Goal: Find contact information: Find contact information

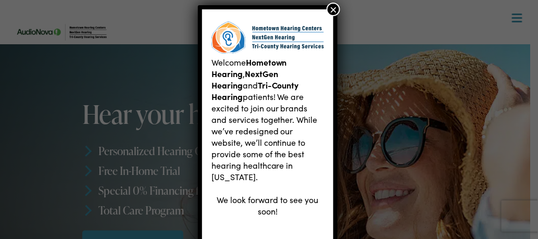
click at [332, 3] on button "×" at bounding box center [333, 10] width 14 height 14
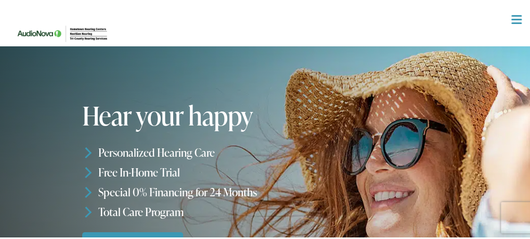
click at [81, 32] on img at bounding box center [63, 32] width 104 height 37
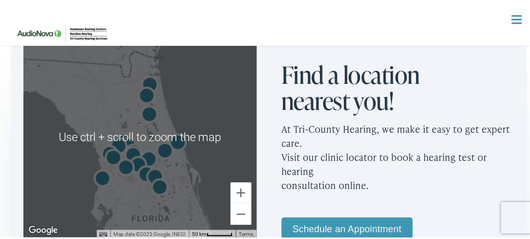
scroll to position [613, 0]
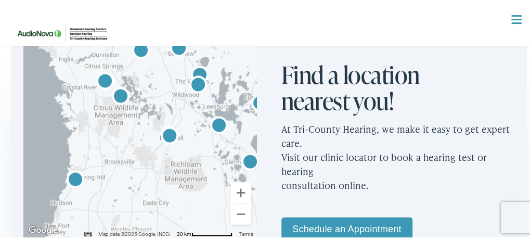
drag, startPoint x: 103, startPoint y: 181, endPoint x: 145, endPoint y: 56, distance: 131.8
click at [145, 56] on div at bounding box center [139, 135] width 233 height 200
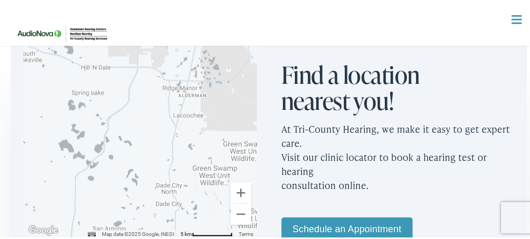
drag, startPoint x: 119, startPoint y: 166, endPoint x: 122, endPoint y: 0, distance: 165.5
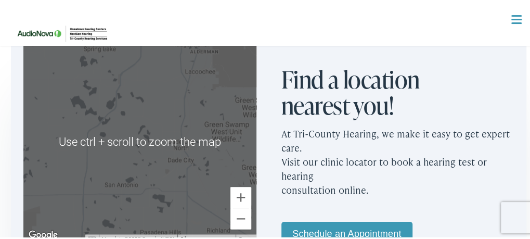
scroll to position [609, 0]
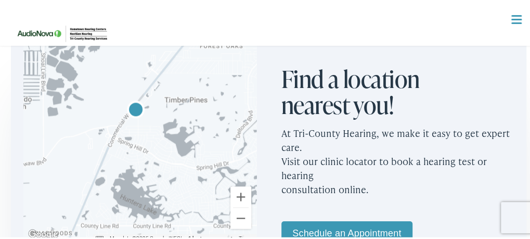
drag, startPoint x: 146, startPoint y: 57, endPoint x: 171, endPoint y: 97, distance: 47.9
click at [171, 97] on div at bounding box center [139, 140] width 233 height 200
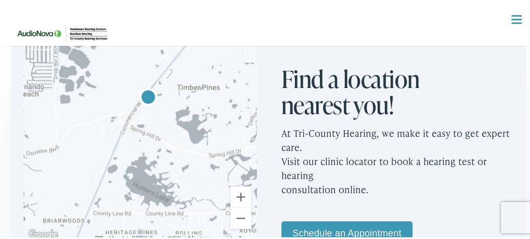
click at [145, 92] on img "Tri-County Hearing Services by AudioNova" at bounding box center [148, 96] width 33 height 33
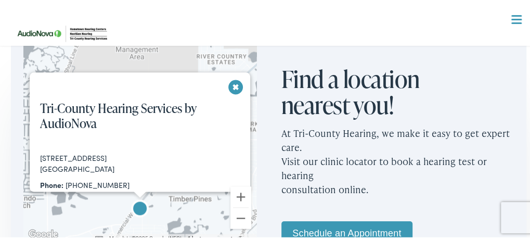
drag, startPoint x: 35, startPoint y: 157, endPoint x: 114, endPoint y: 165, distance: 80.0
click at [114, 165] on div "2406 Commercial Way Spring Hill, FL 34606 Phone: 352-835-7128 Fax: 888-317-4220…" at bounding box center [145, 217] width 230 height 132
